Goal: Check status: Check status

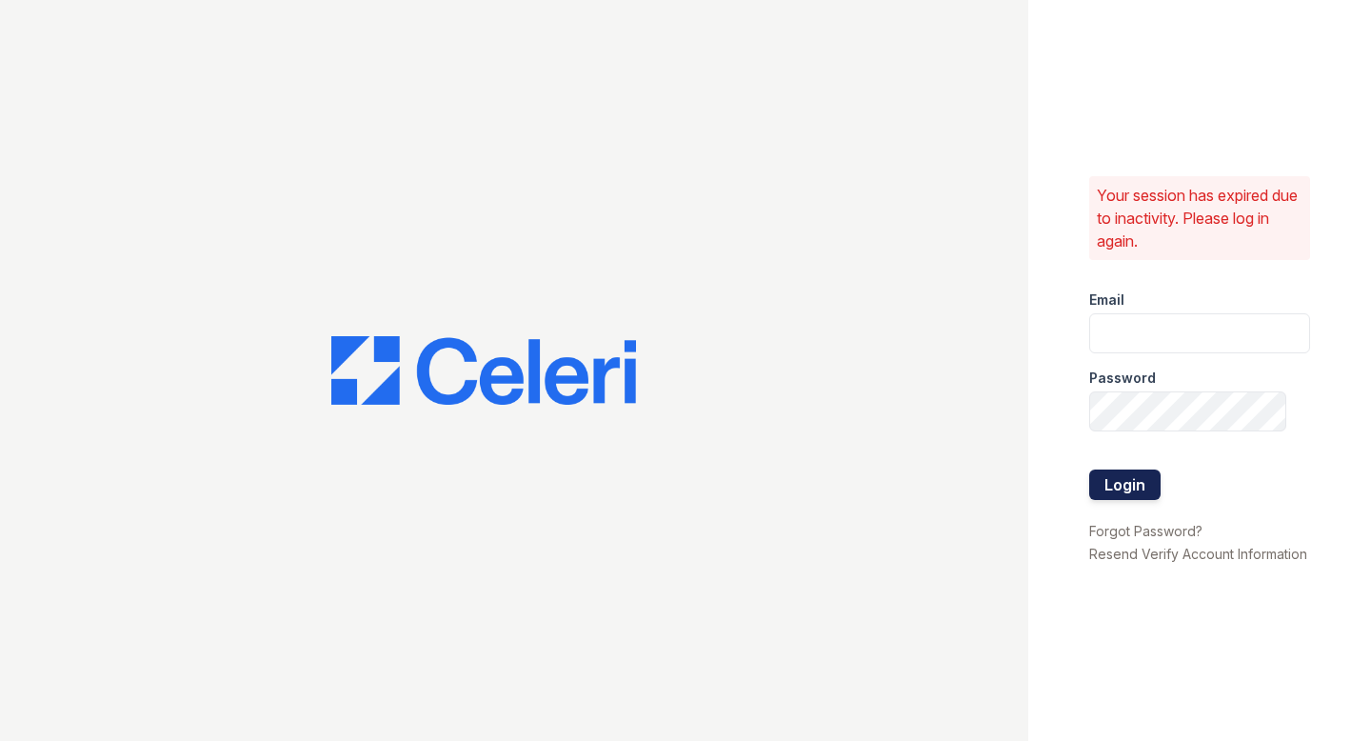
type input "smg@mns.com"
click at [1114, 485] on button "Login" at bounding box center [1124, 484] width 71 height 30
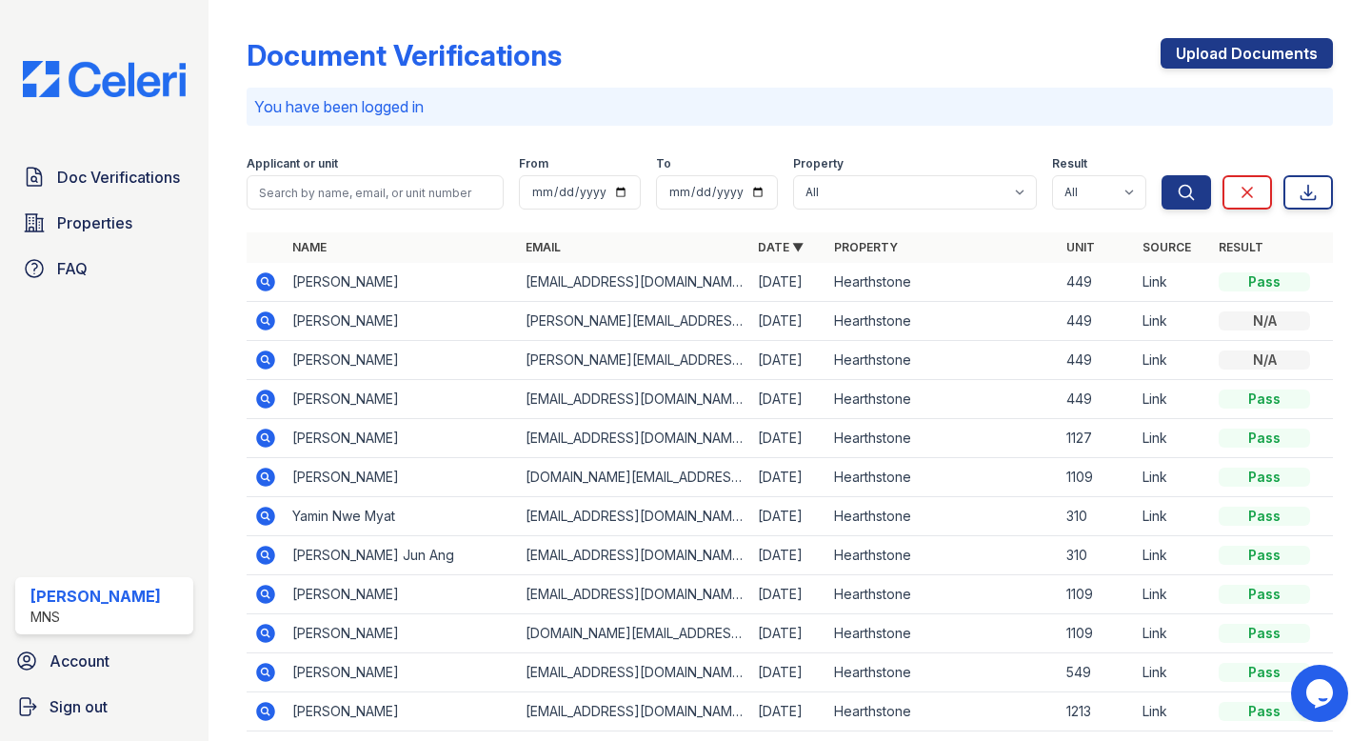
click at [268, 278] on icon at bounding box center [266, 281] width 19 height 19
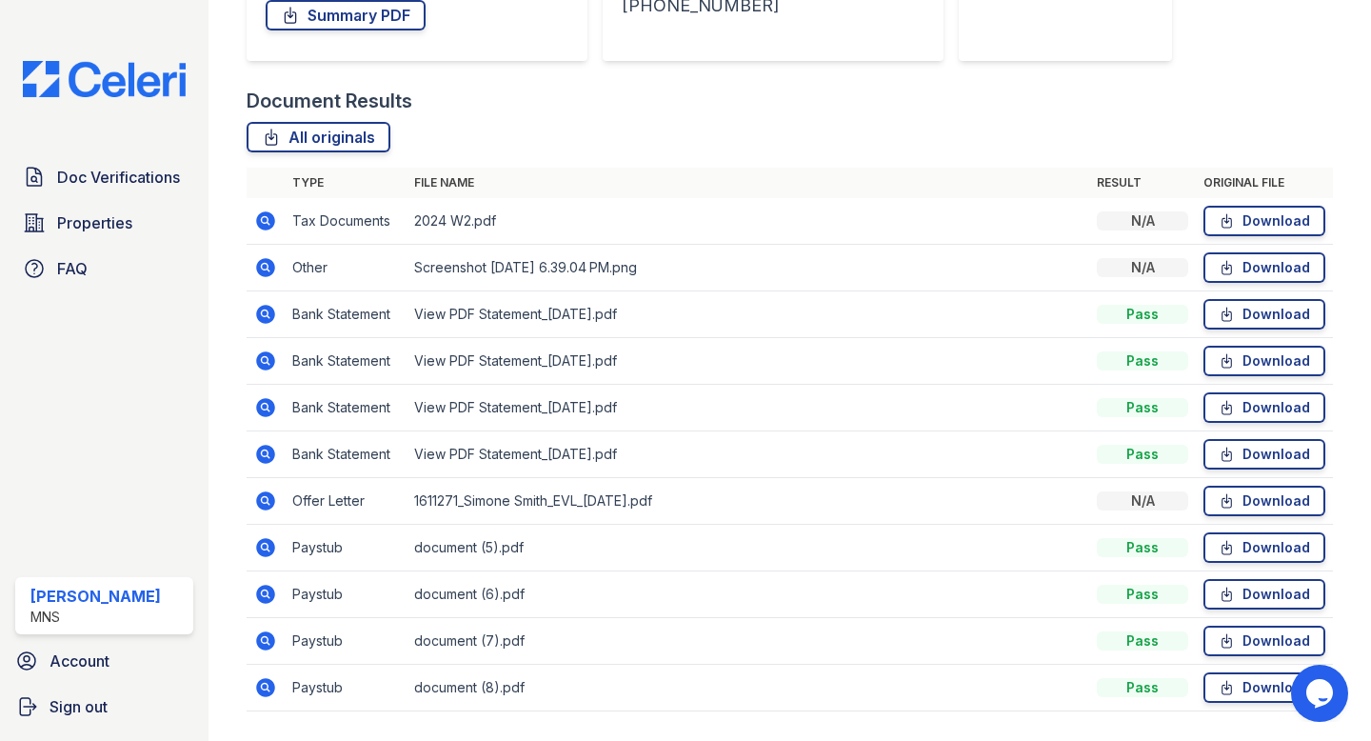
scroll to position [394, 0]
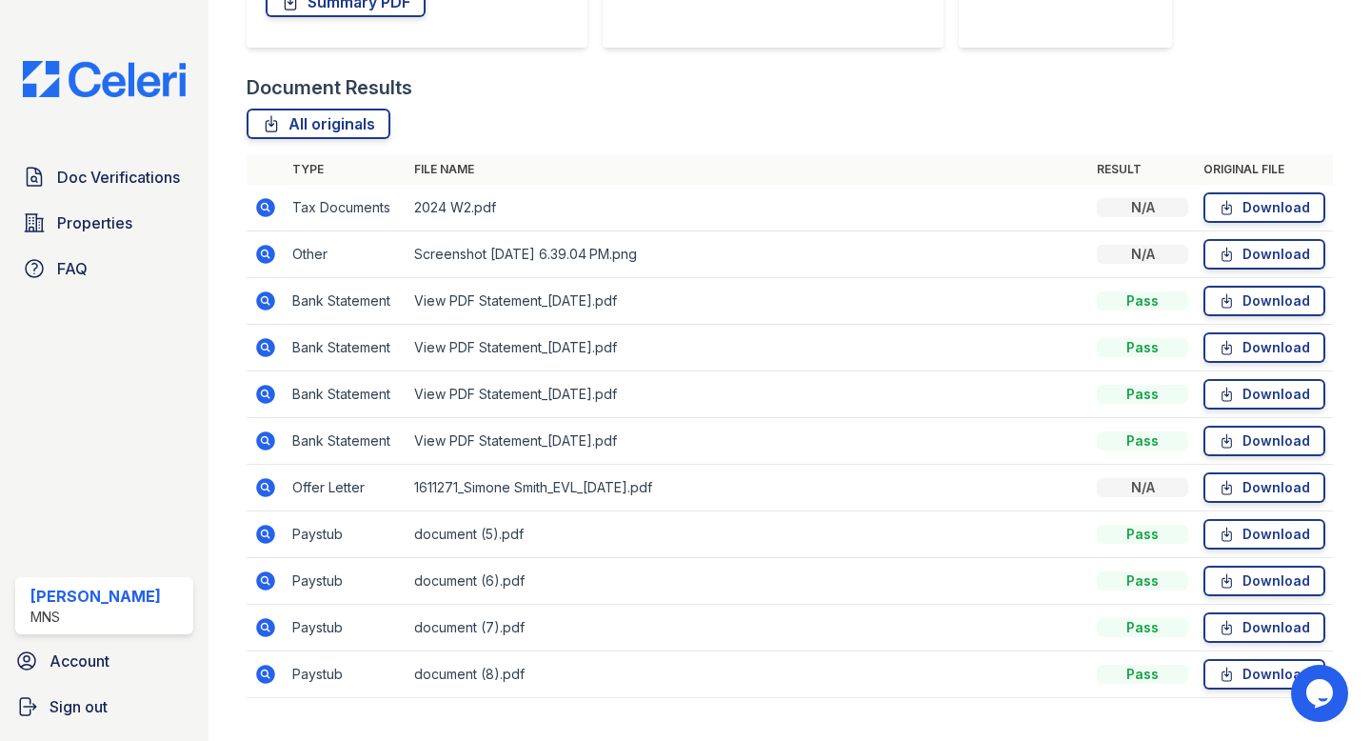
click at [269, 484] on icon at bounding box center [266, 487] width 19 height 19
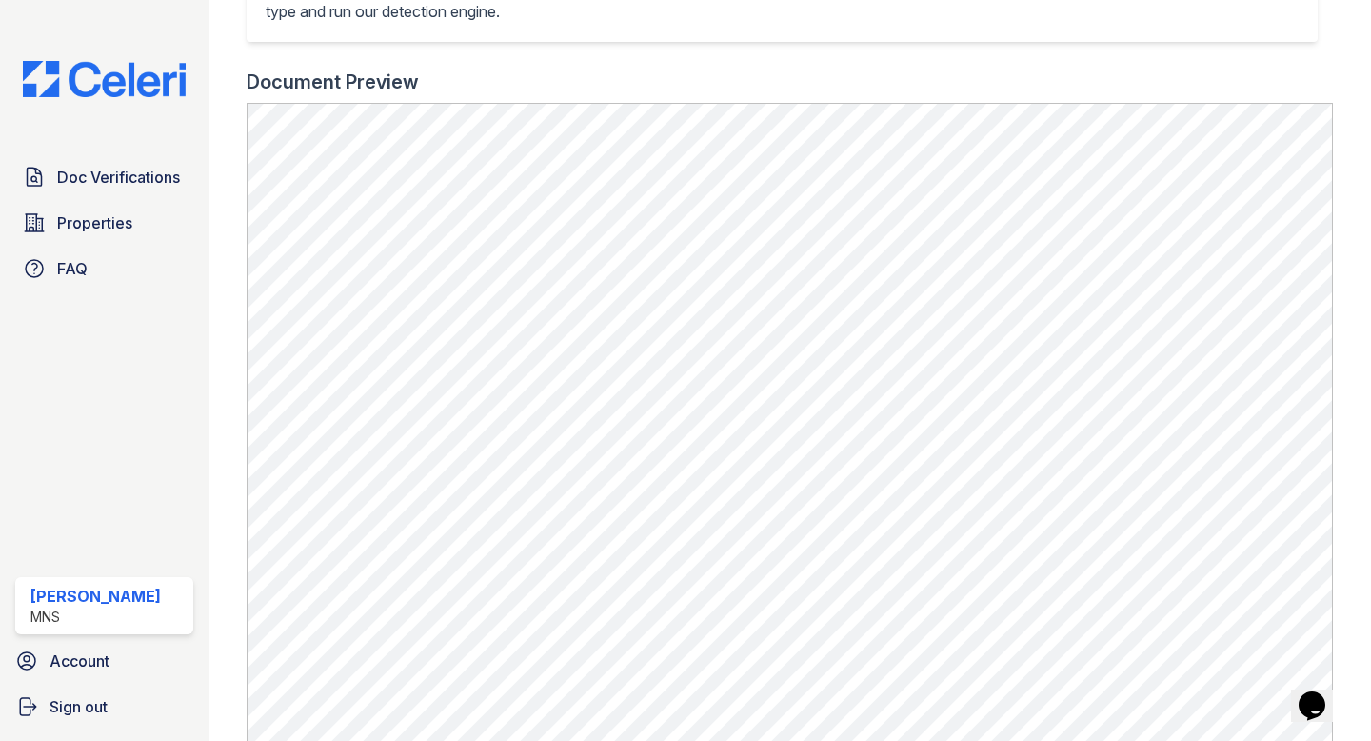
scroll to position [608, 0]
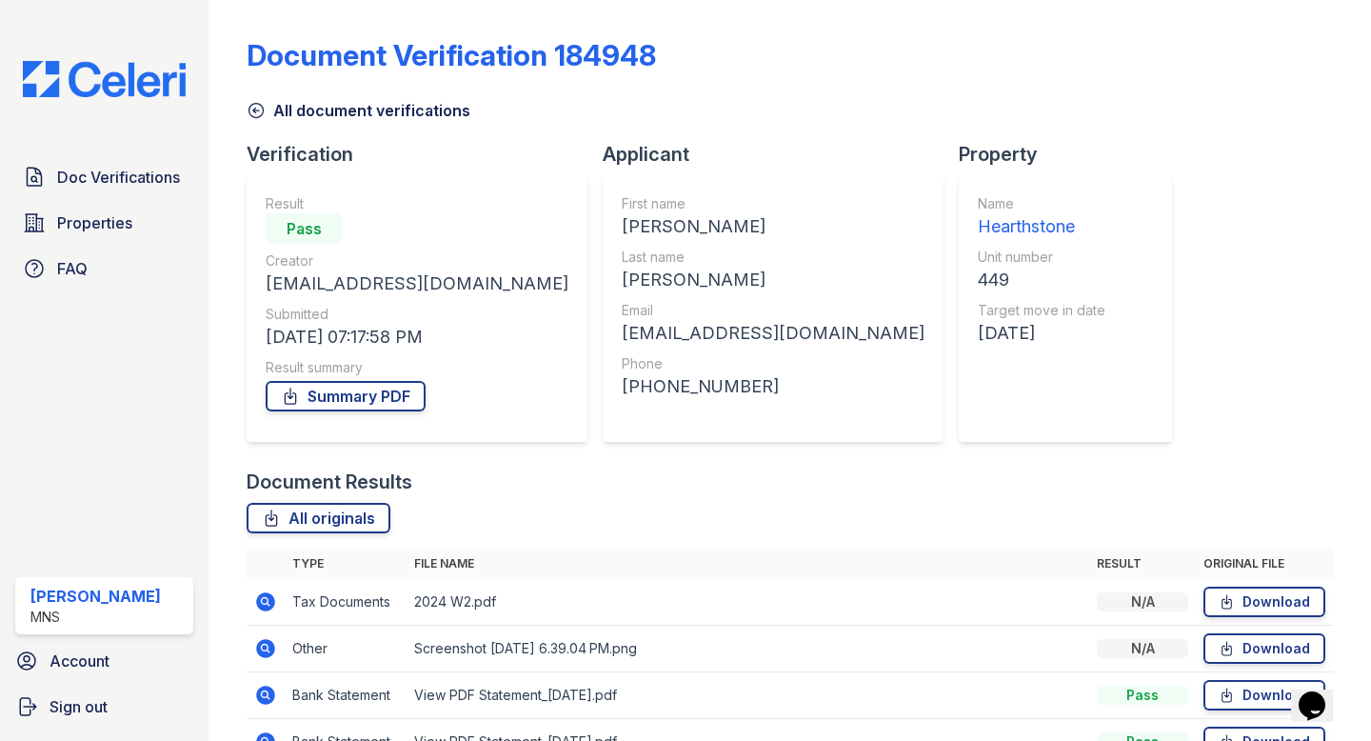
click at [259, 110] on icon at bounding box center [256, 111] width 14 height 14
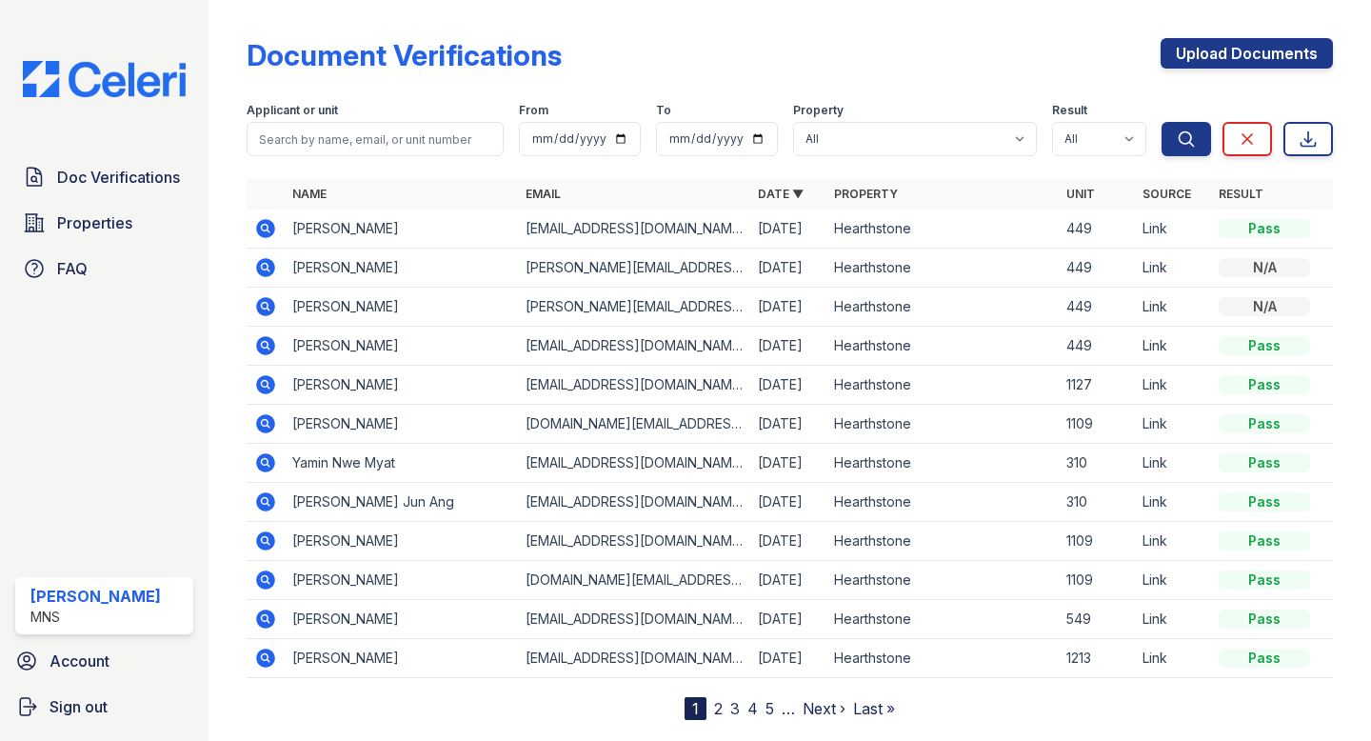
click at [262, 271] on icon at bounding box center [266, 267] width 19 height 19
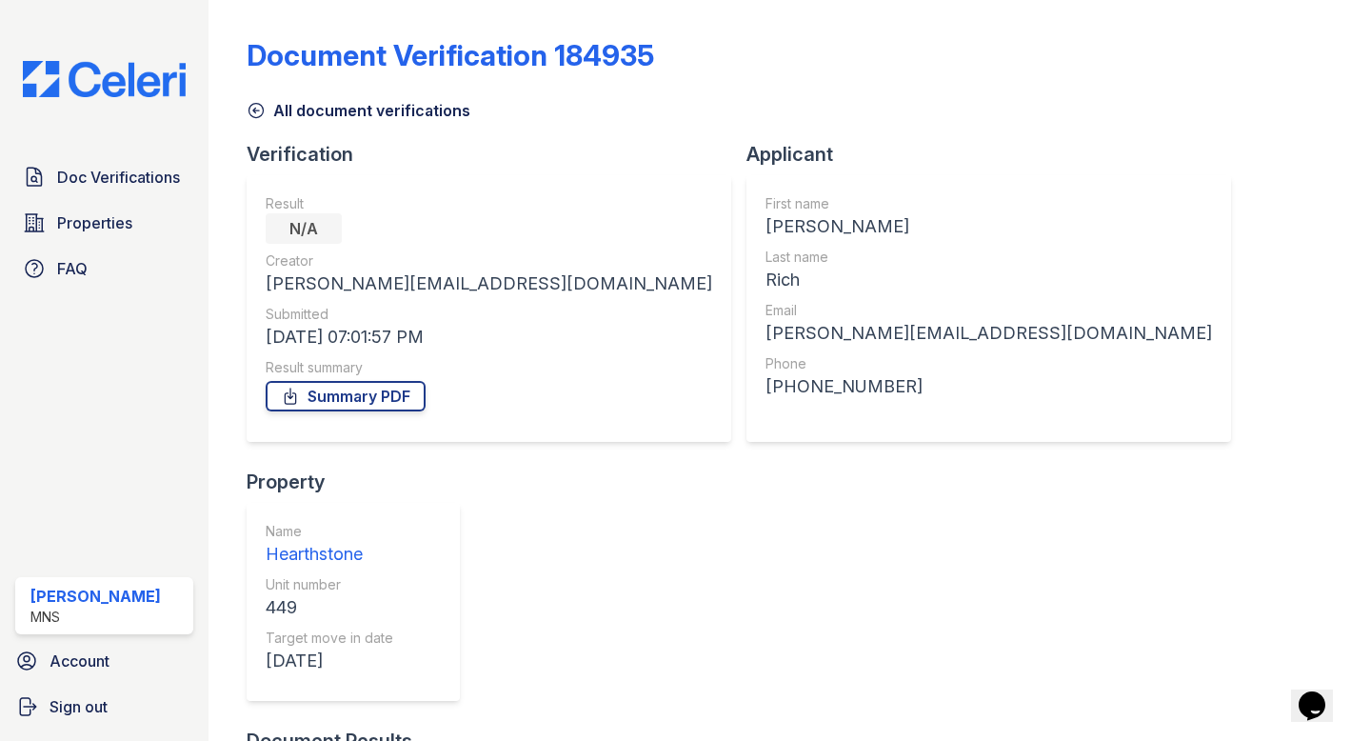
scroll to position [155, 0]
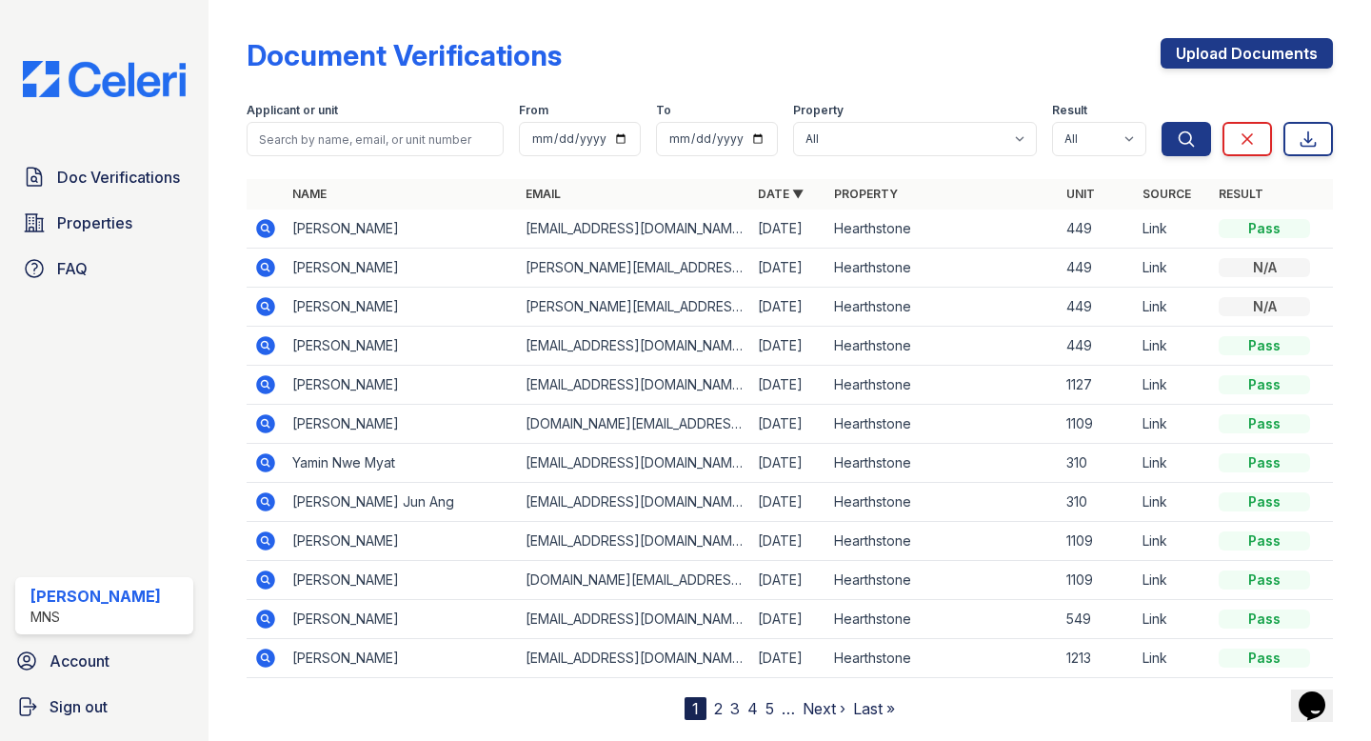
click at [261, 309] on icon at bounding box center [266, 306] width 19 height 19
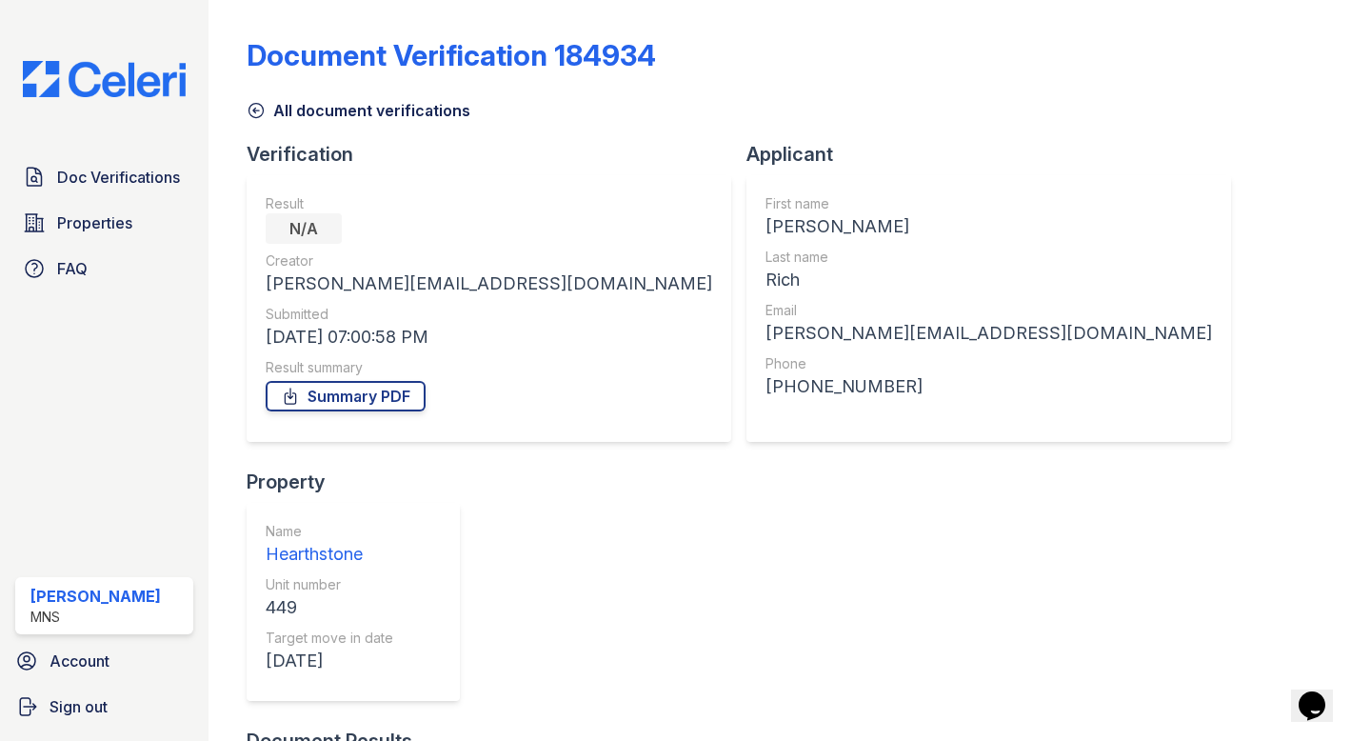
scroll to position [62, 0]
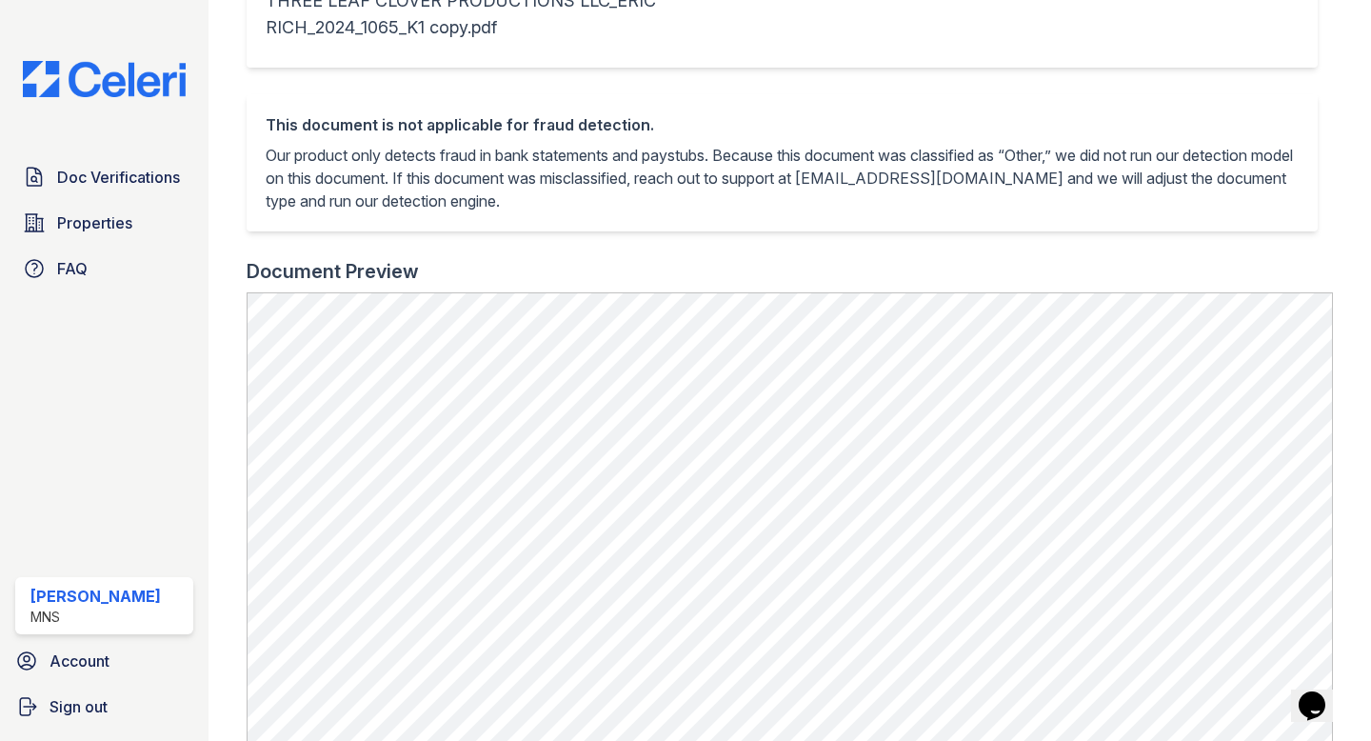
scroll to position [469, 0]
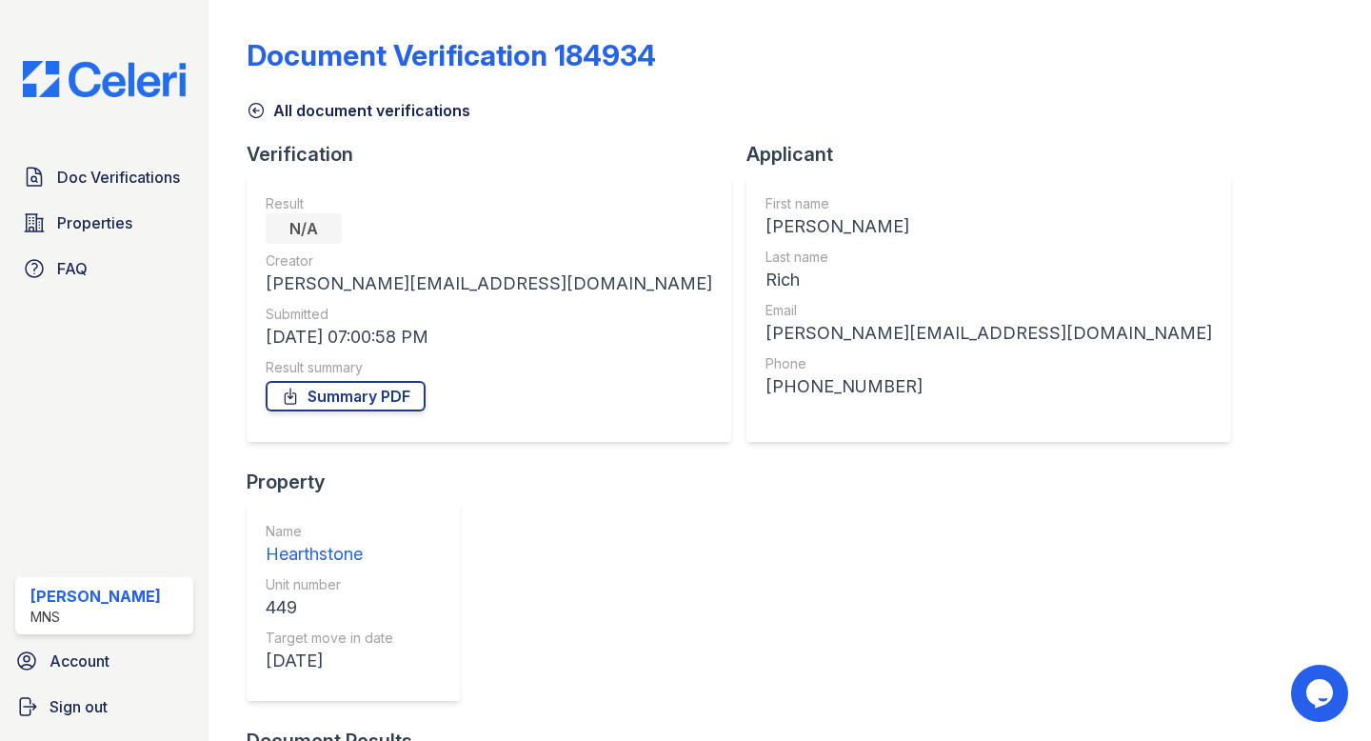
scroll to position [62, 0]
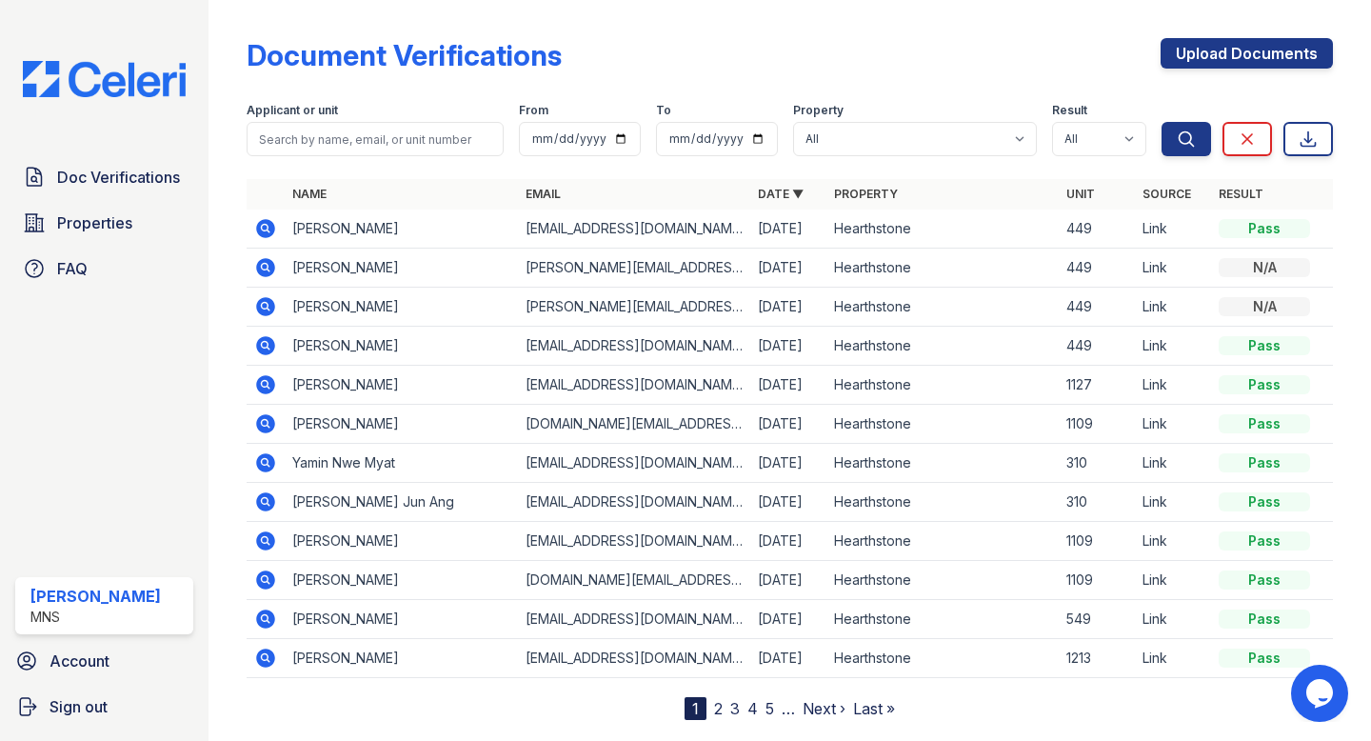
click at [265, 265] on icon at bounding box center [265, 266] width 5 height 5
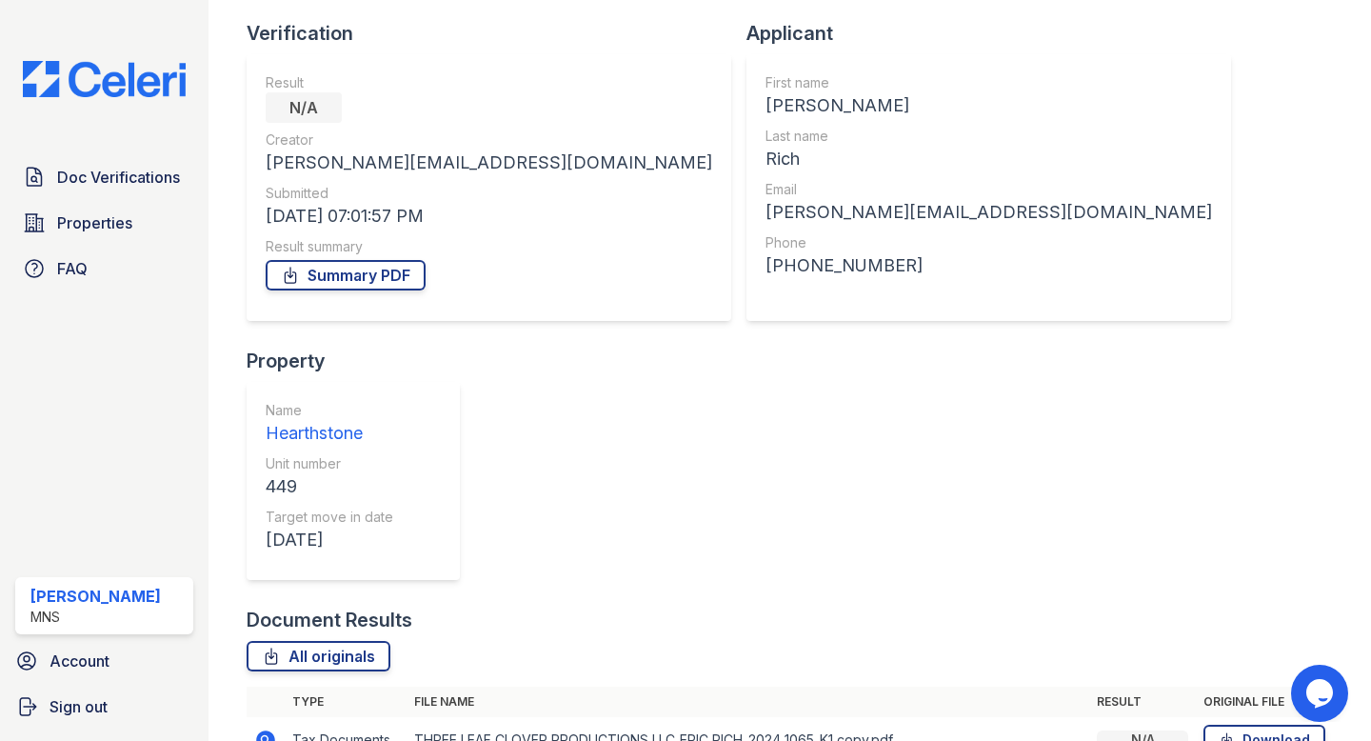
scroll to position [155, 0]
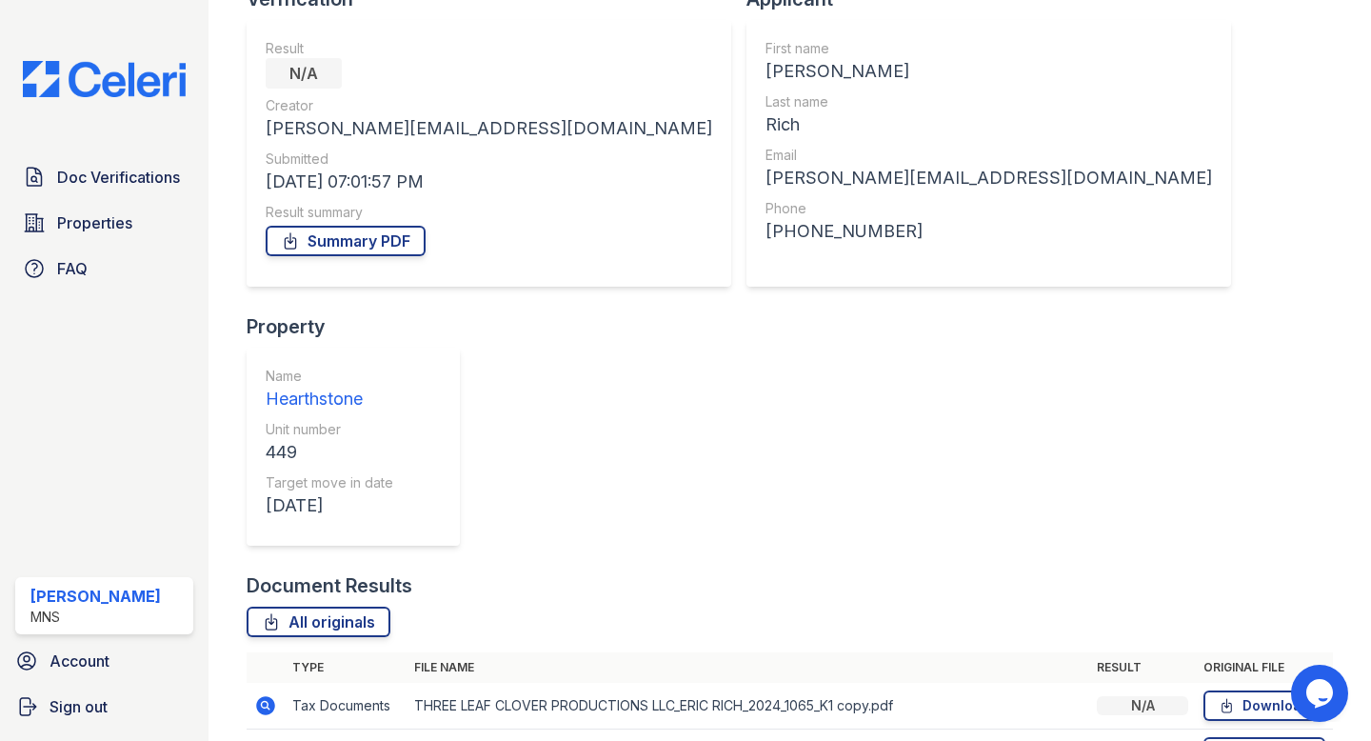
click at [265, 696] on icon at bounding box center [266, 705] width 19 height 19
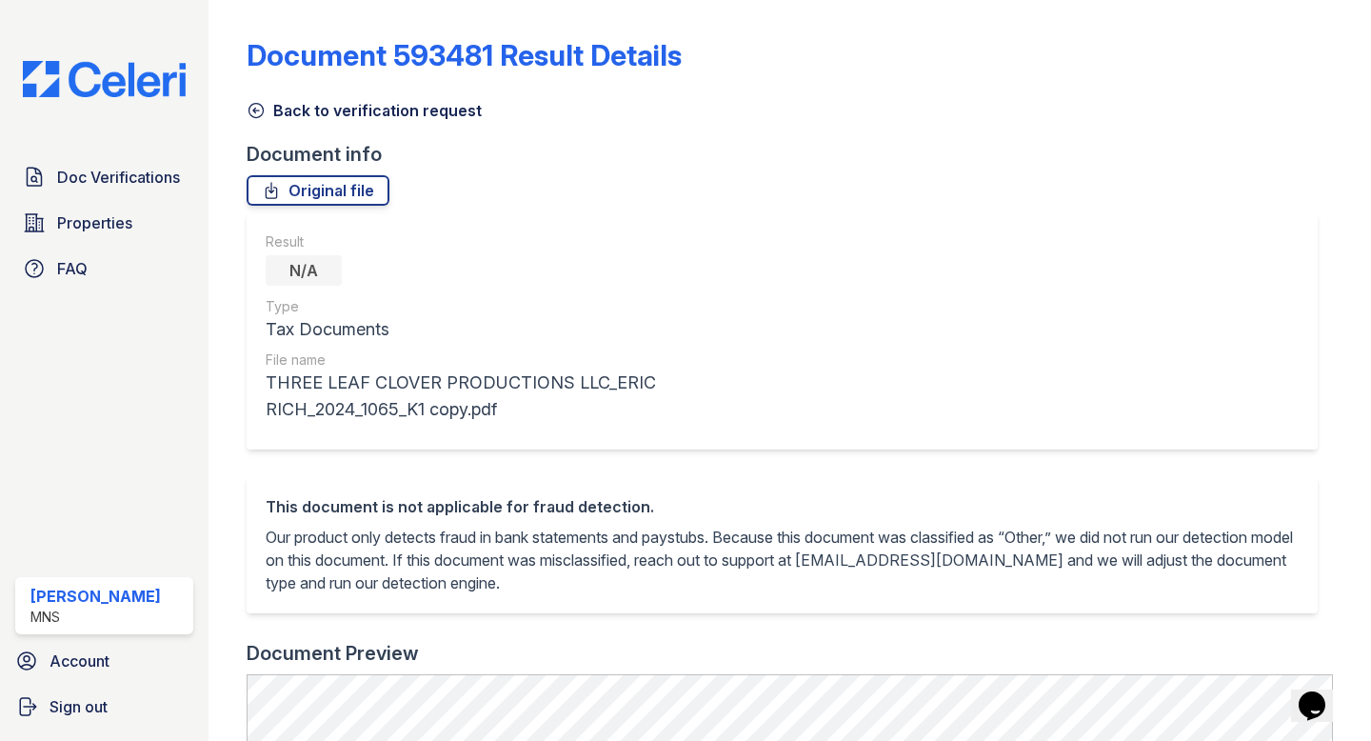
scroll to position [739, 0]
